Goal: Transaction & Acquisition: Purchase product/service

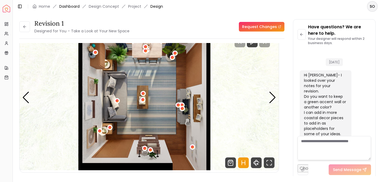
scroll to position [802, 0]
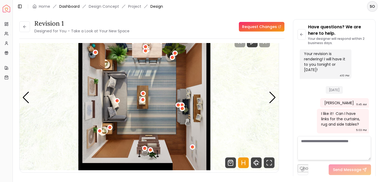
click at [73, 7] on link "Dashboard" at bounding box center [69, 6] width 20 height 5
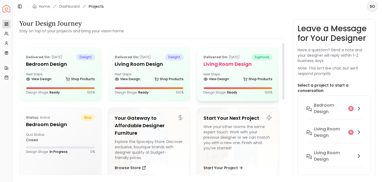
click at [219, 70] on div "Delivered on: [DATE] euphoria Living Room Design Next Steps: View Design Shop P…" at bounding box center [238, 75] width 82 height 54
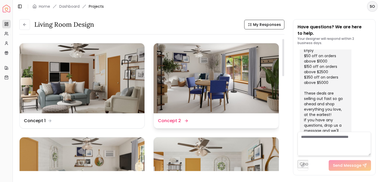
click at [206, 85] on img at bounding box center [215, 78] width 125 height 70
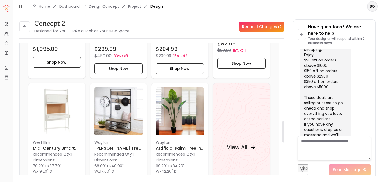
scroll to position [478, 0]
click at [235, 147] on h4 "View All" at bounding box center [237, 146] width 21 height 7
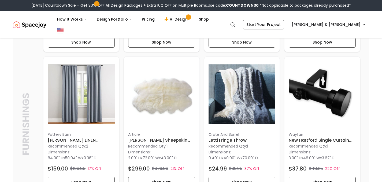
scroll to position [1636, 0]
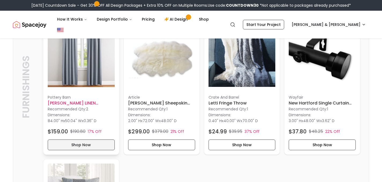
click at [72, 140] on button "Shop Now" at bounding box center [81, 145] width 67 height 11
